Goal: Task Accomplishment & Management: Manage account settings

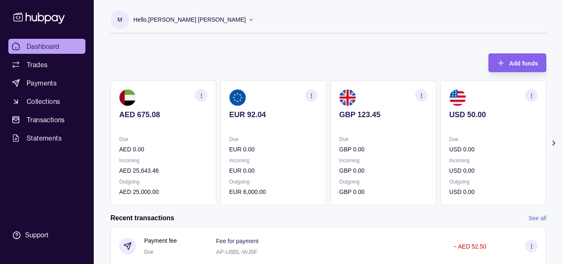
click at [207, 98] on section "button" at bounding box center [201, 95] width 12 height 12
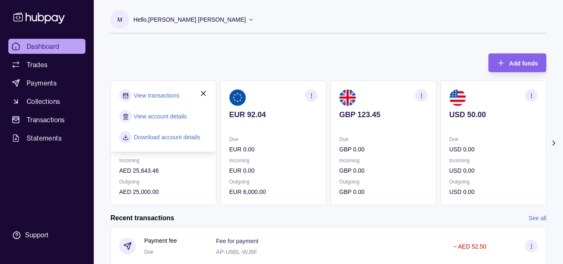
click at [264, 45] on div "M Hello, [PERSON_NAME] [PERSON_NAME] INSIGHT UP TRADING LLC Account Terms and c…" at bounding box center [328, 216] width 469 height 433
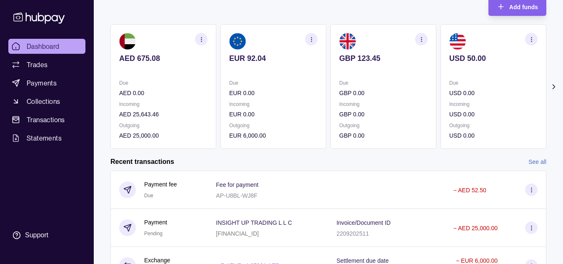
scroll to position [55, 0]
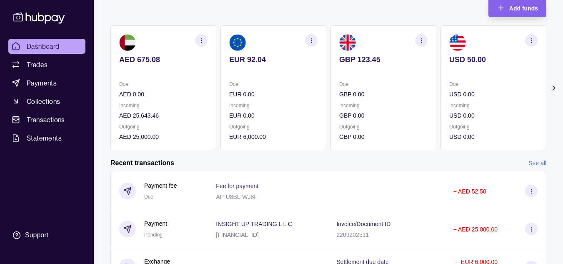
click at [147, 58] on p "AED 675.08" at bounding box center [163, 59] width 88 height 9
click at [131, 65] on div "AED 675.08" at bounding box center [163, 65] width 88 height 20
click at [203, 42] on icon "button" at bounding box center [201, 40] width 6 height 6
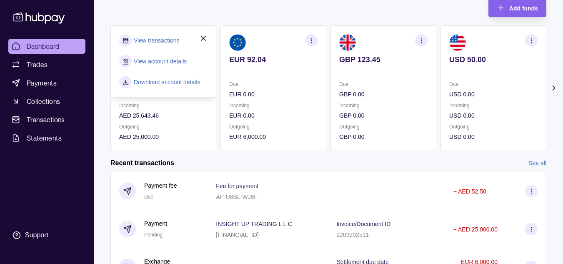
click at [151, 38] on link "View transactions" at bounding box center [156, 40] width 45 height 9
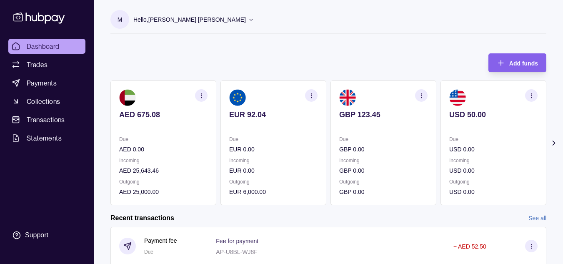
click at [204, 94] on icon "button" at bounding box center [201, 95] width 6 height 6
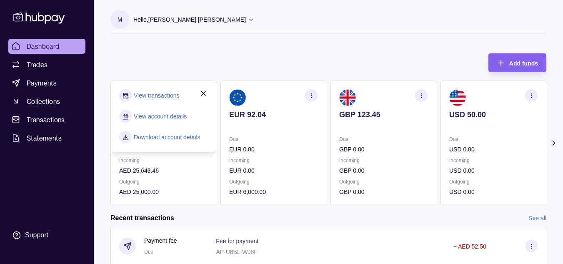
click at [167, 96] on section "View transactions" at bounding box center [163, 95] width 88 height 12
click at [167, 96] on link "View transactions" at bounding box center [156, 95] width 45 height 9
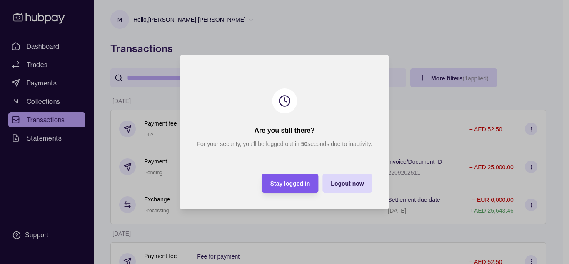
click at [295, 181] on span "Stay logged in" at bounding box center [290, 183] width 40 height 7
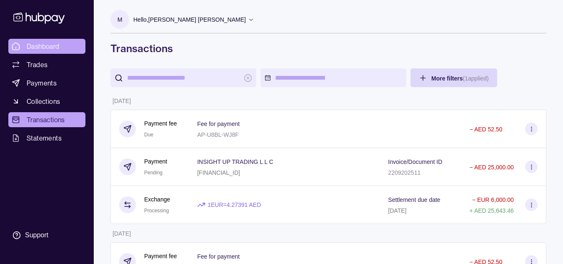
click at [41, 50] on span "Dashboard" at bounding box center [43, 46] width 33 height 10
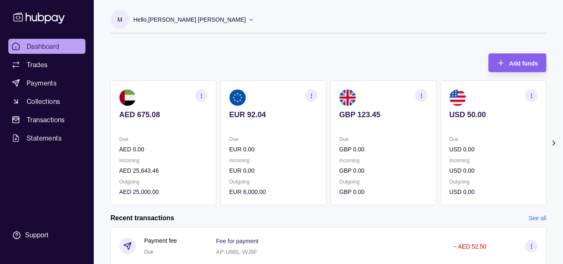
click at [39, 50] on span "Dashboard" at bounding box center [43, 46] width 33 height 10
click at [248, 18] on icon at bounding box center [251, 19] width 6 height 6
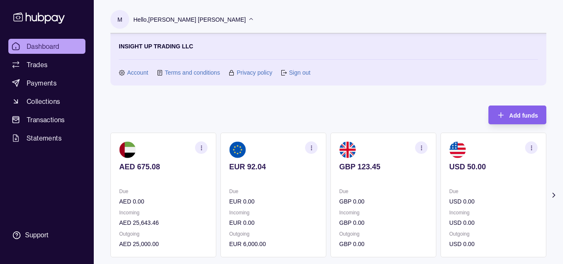
click at [301, 71] on link "Sign out" at bounding box center [299, 72] width 21 height 9
